Goal: Task Accomplishment & Management: Manage account settings

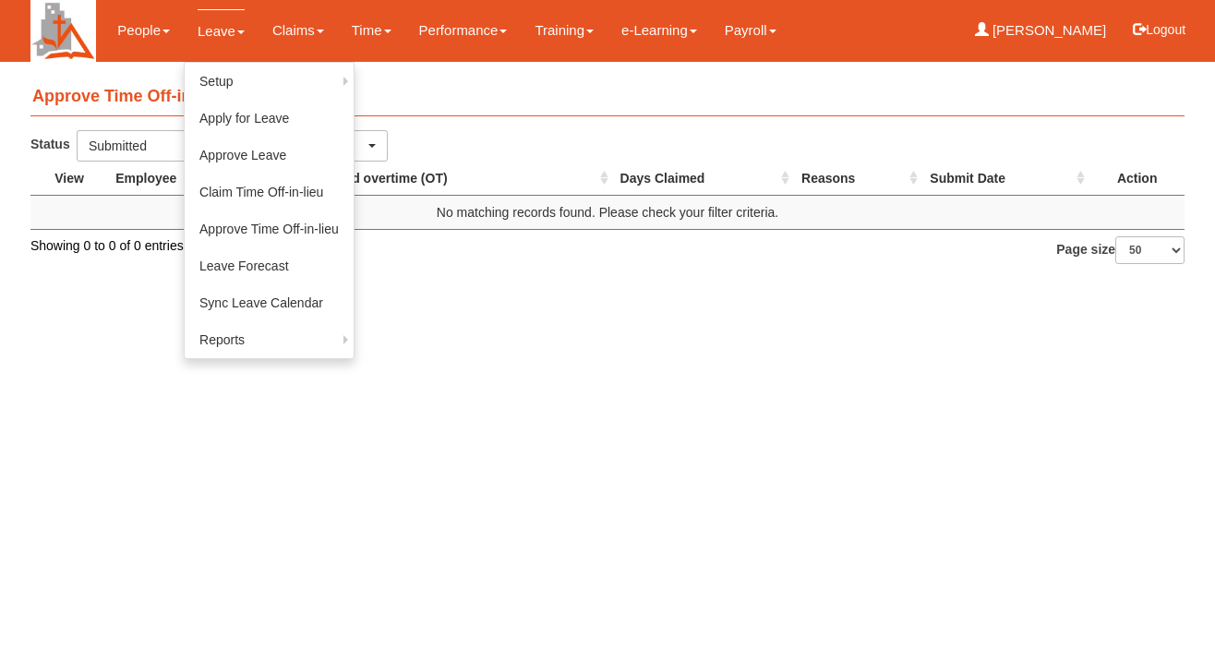
select select "50"
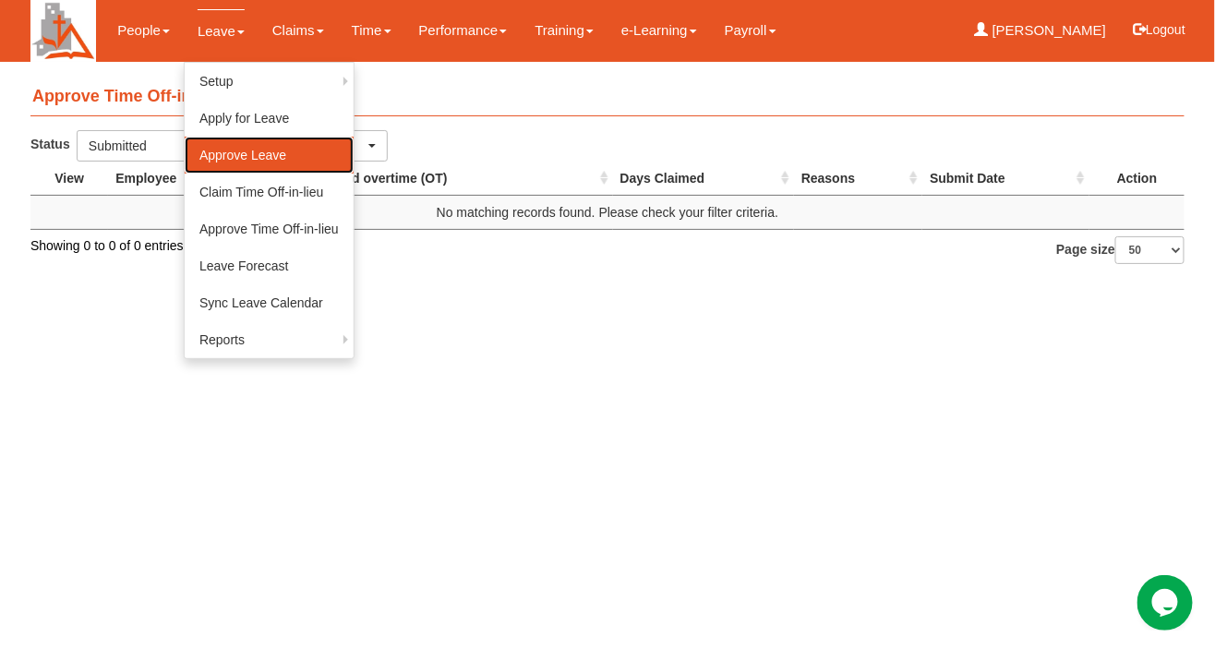
click at [224, 152] on link "Approve Leave" at bounding box center [269, 155] width 169 height 37
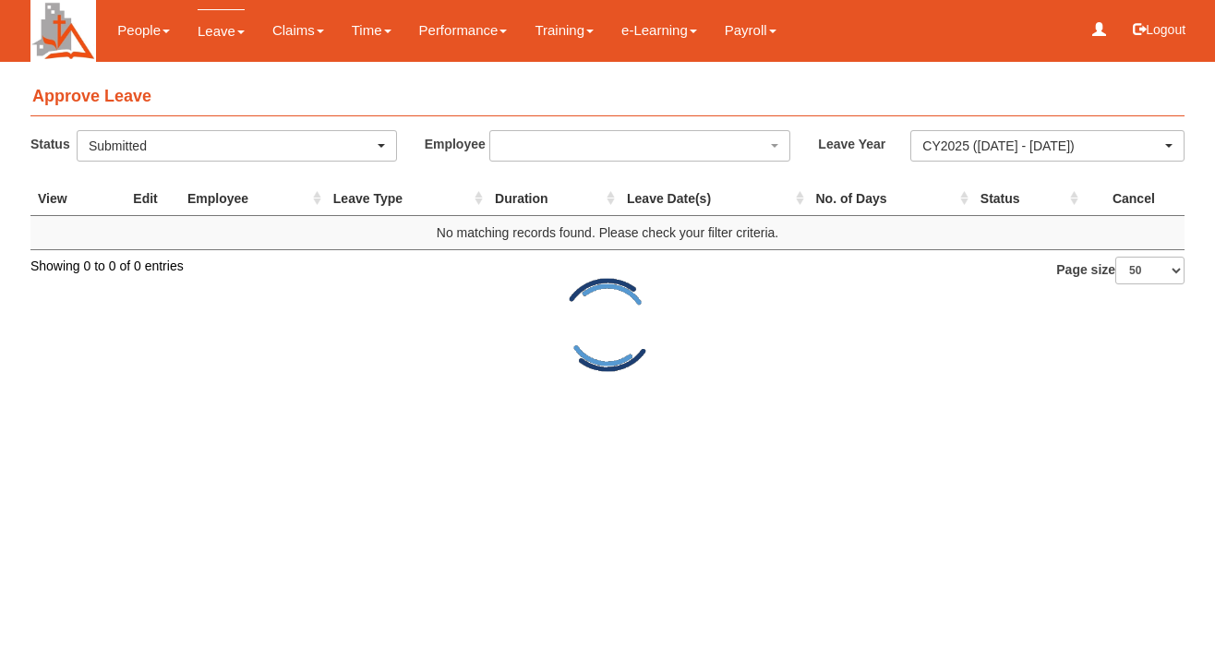
select select "50"
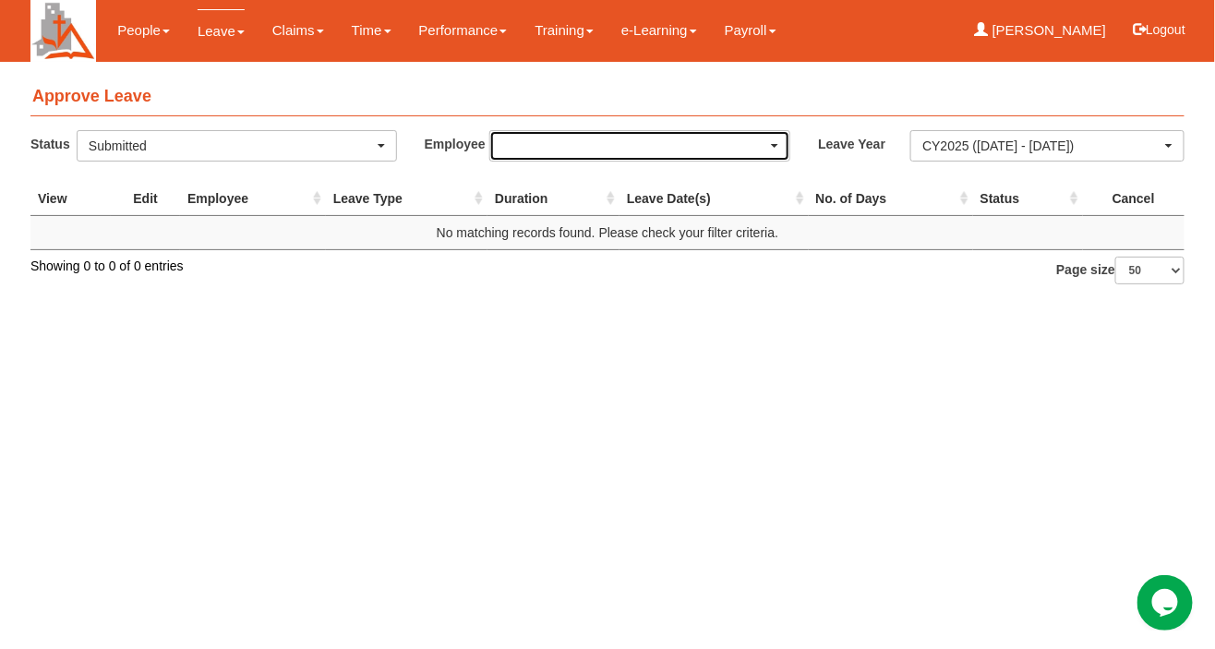
click at [776, 149] on div "button" at bounding box center [640, 146] width 300 height 30
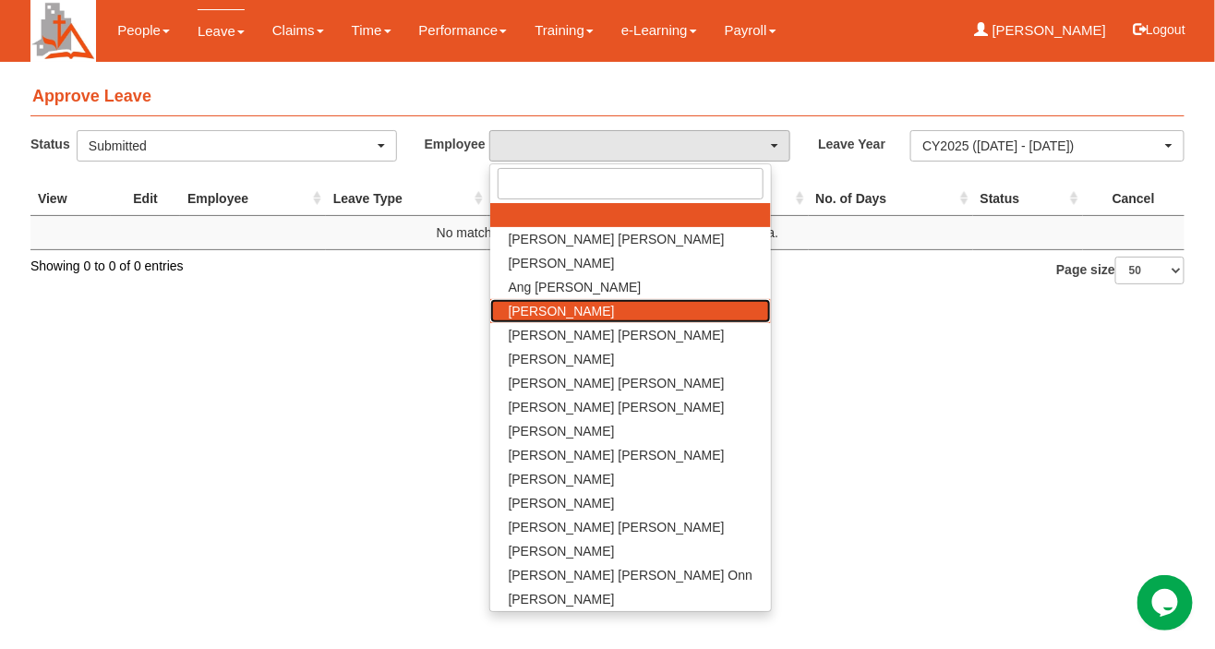
click at [611, 317] on span "[PERSON_NAME]" at bounding box center [562, 311] width 106 height 18
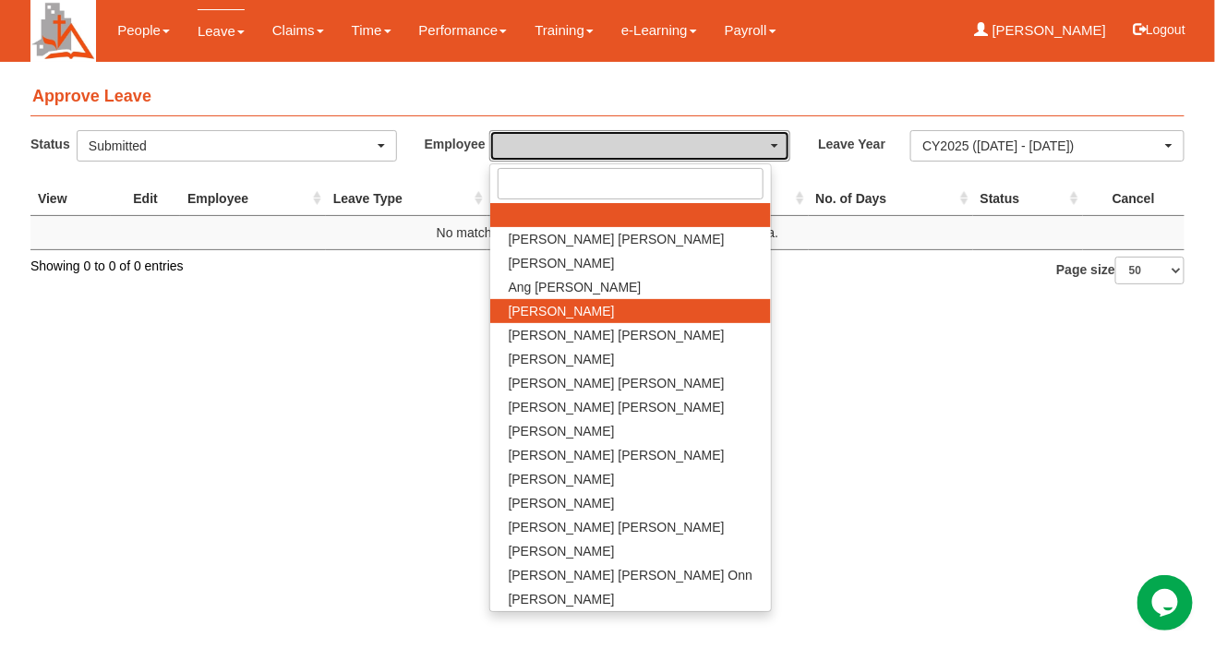
select select "fa1f75c4-3f12-46d6-9215-898d2b1ecbb2"
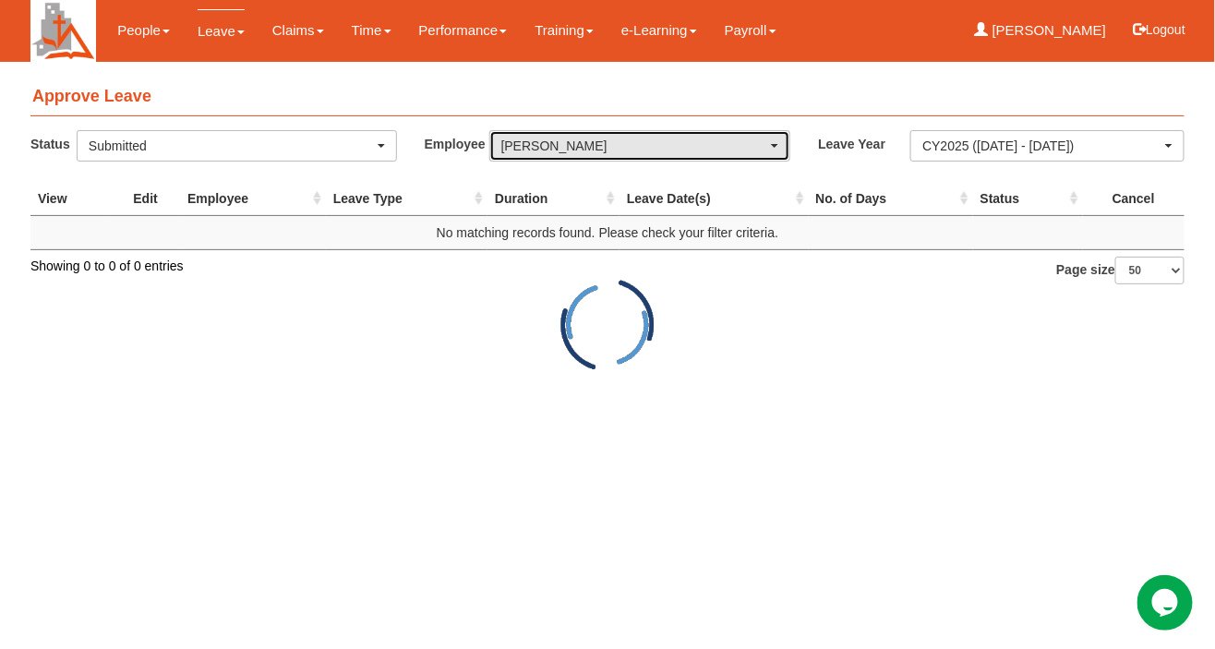
select select "50"
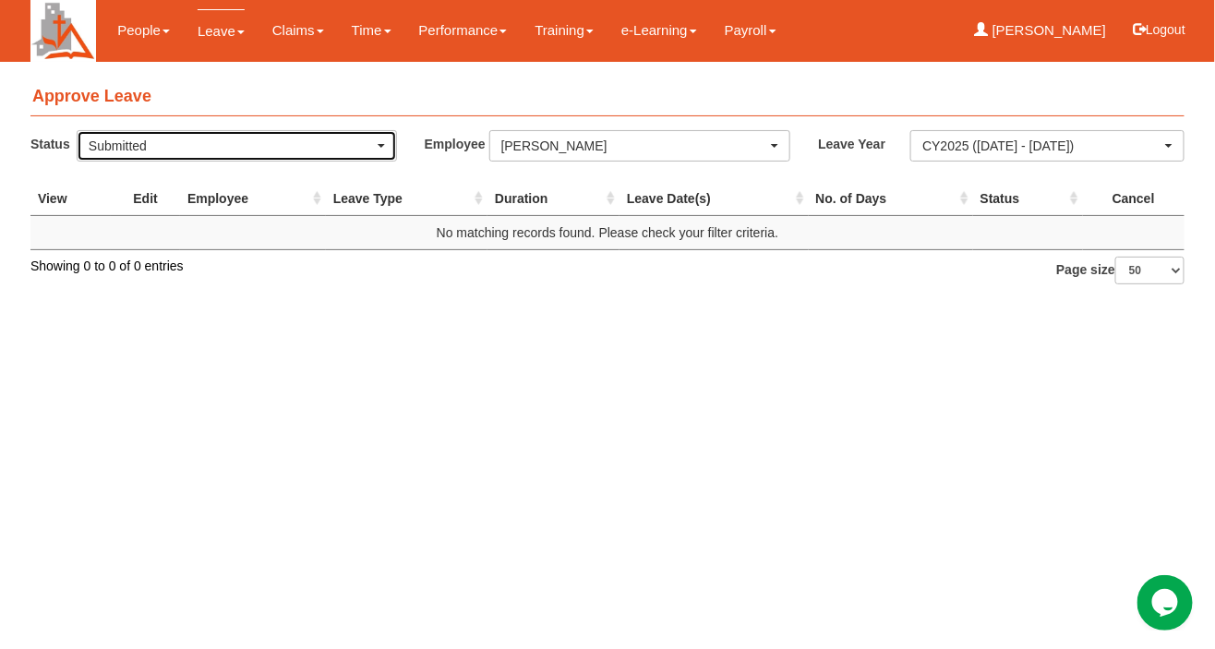
click at [376, 147] on div "Submitted" at bounding box center [237, 146] width 296 height 18
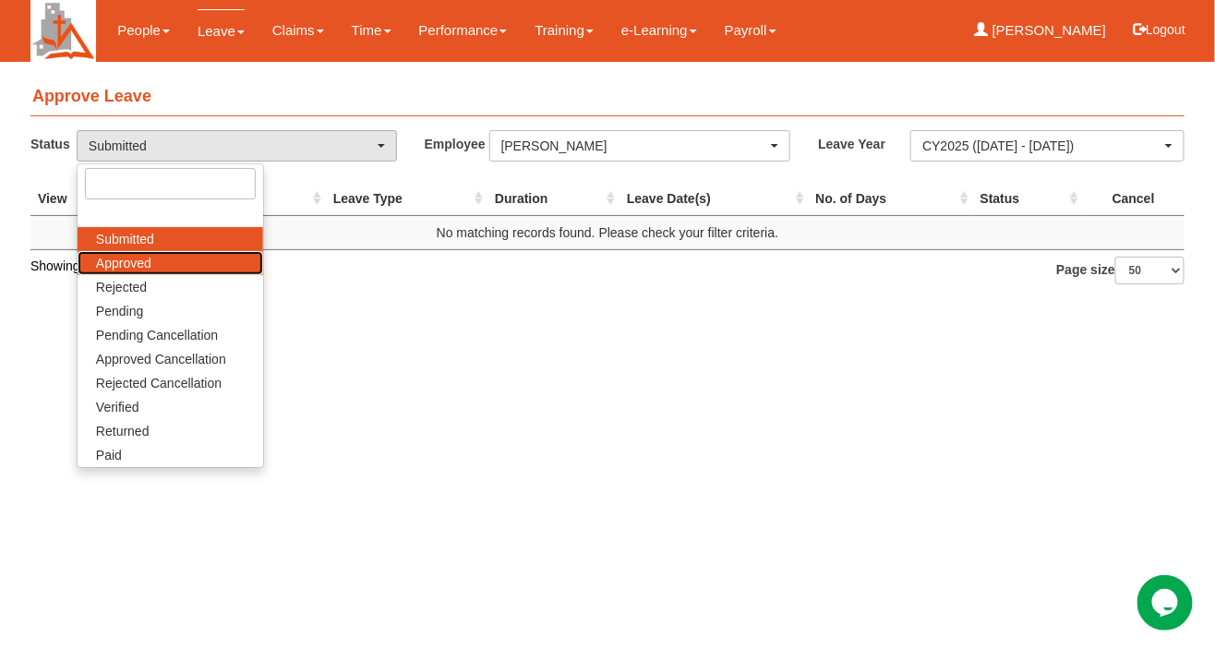
click at [116, 266] on span "Approved" at bounding box center [123, 263] width 55 height 18
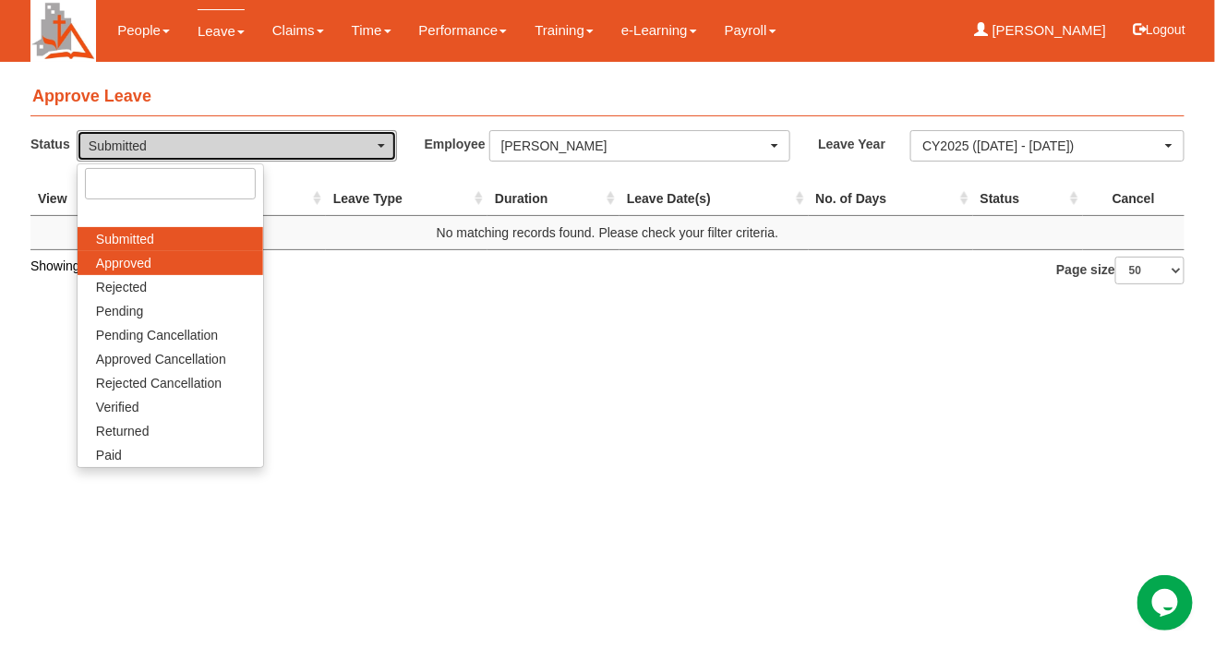
select select "Approved"
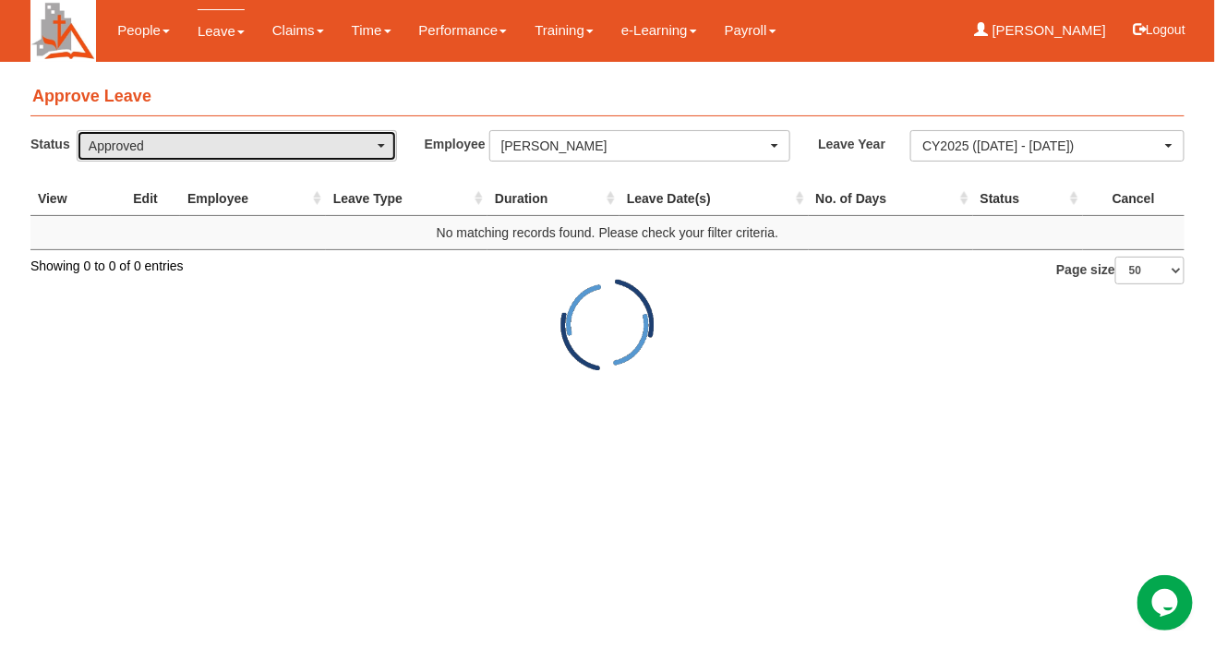
select select "50"
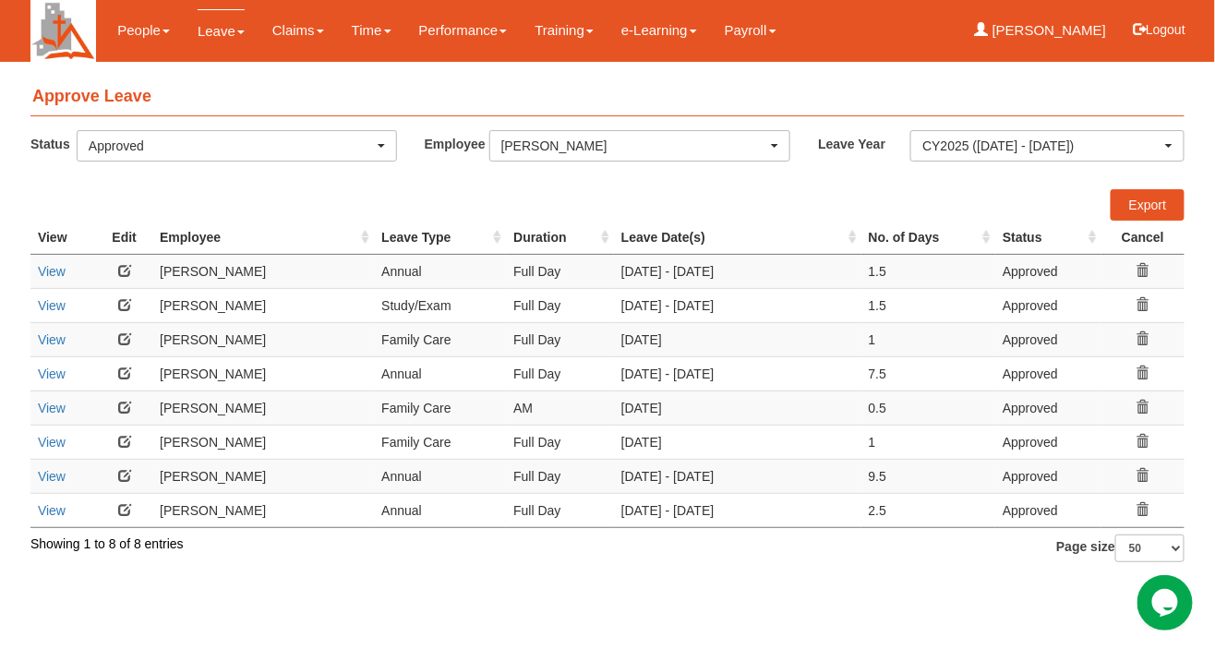
click at [1061, 473] on td "Approved" at bounding box center [1048, 476] width 106 height 34
